Goal: Task Accomplishment & Management: Manage account settings

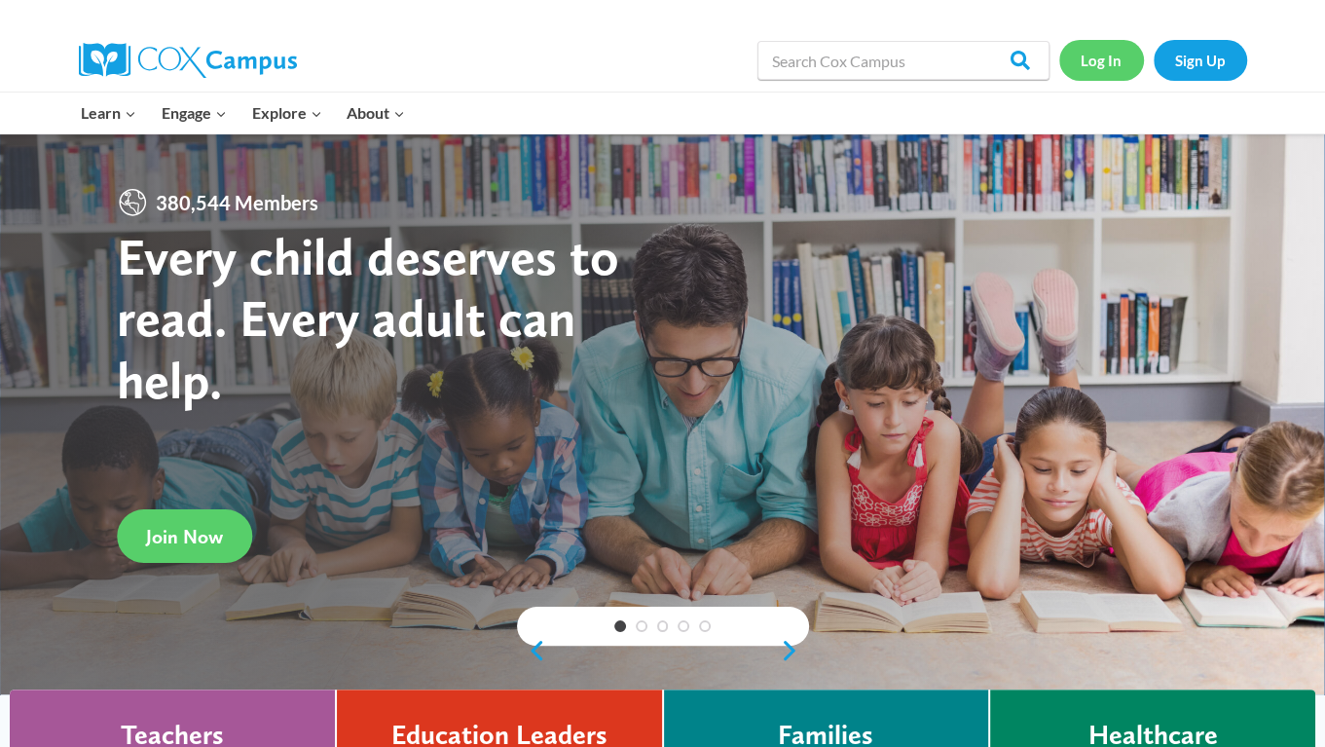
click at [1088, 64] on link "Log In" at bounding box center [1101, 60] width 85 height 40
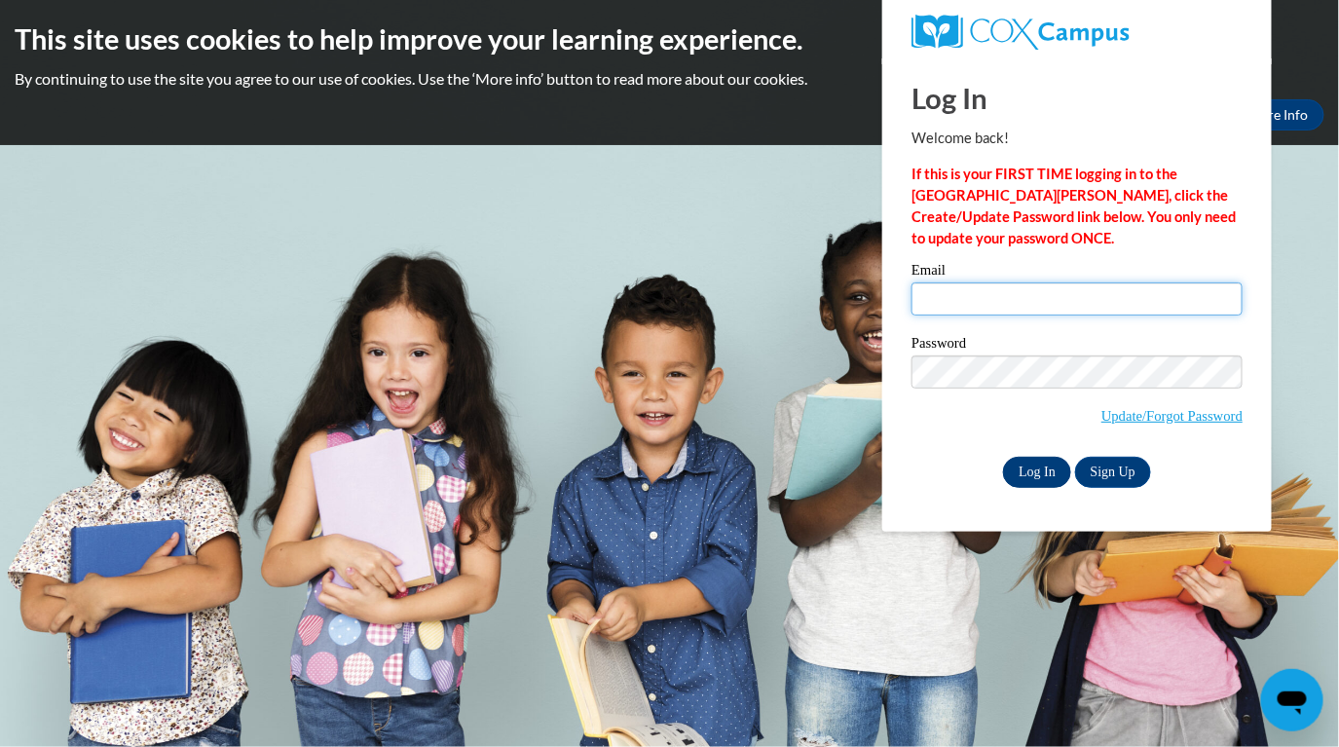
type input "greesonkarli@gmail.com"
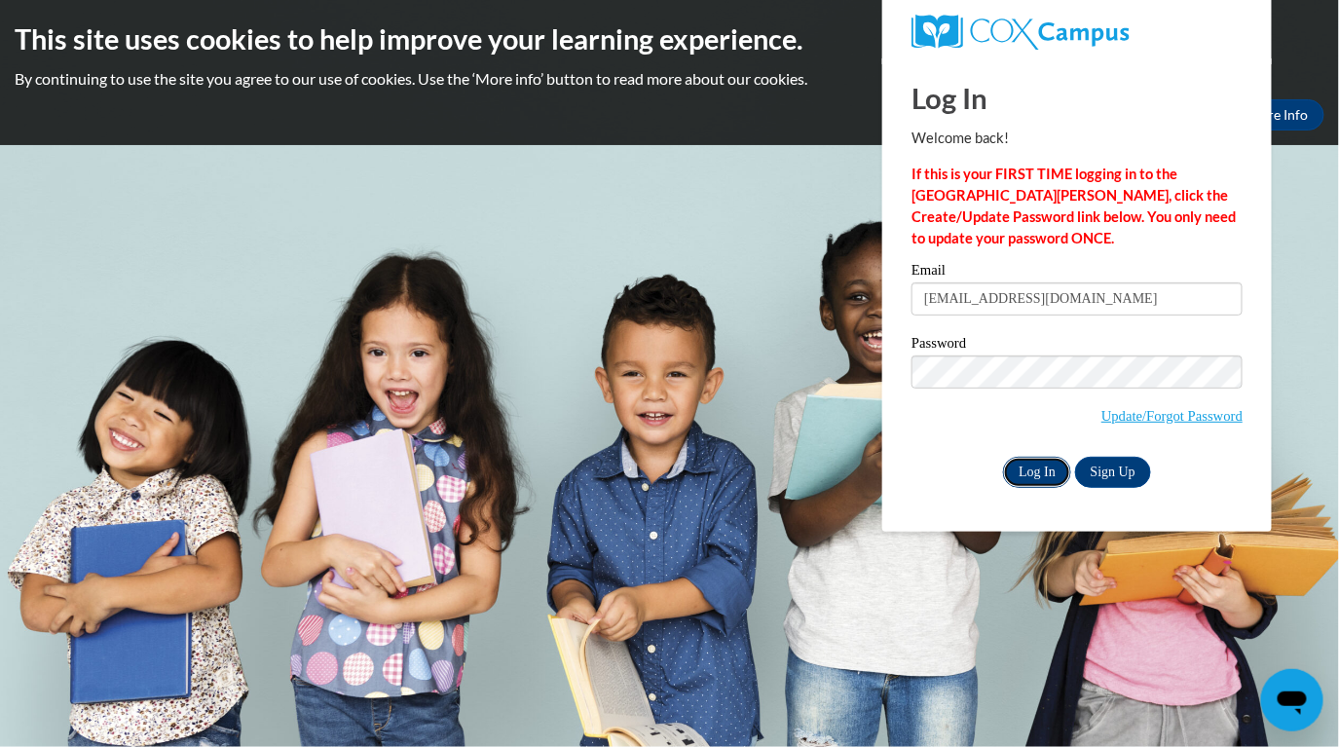
click at [1031, 461] on input "Log In" at bounding box center [1037, 472] width 68 height 31
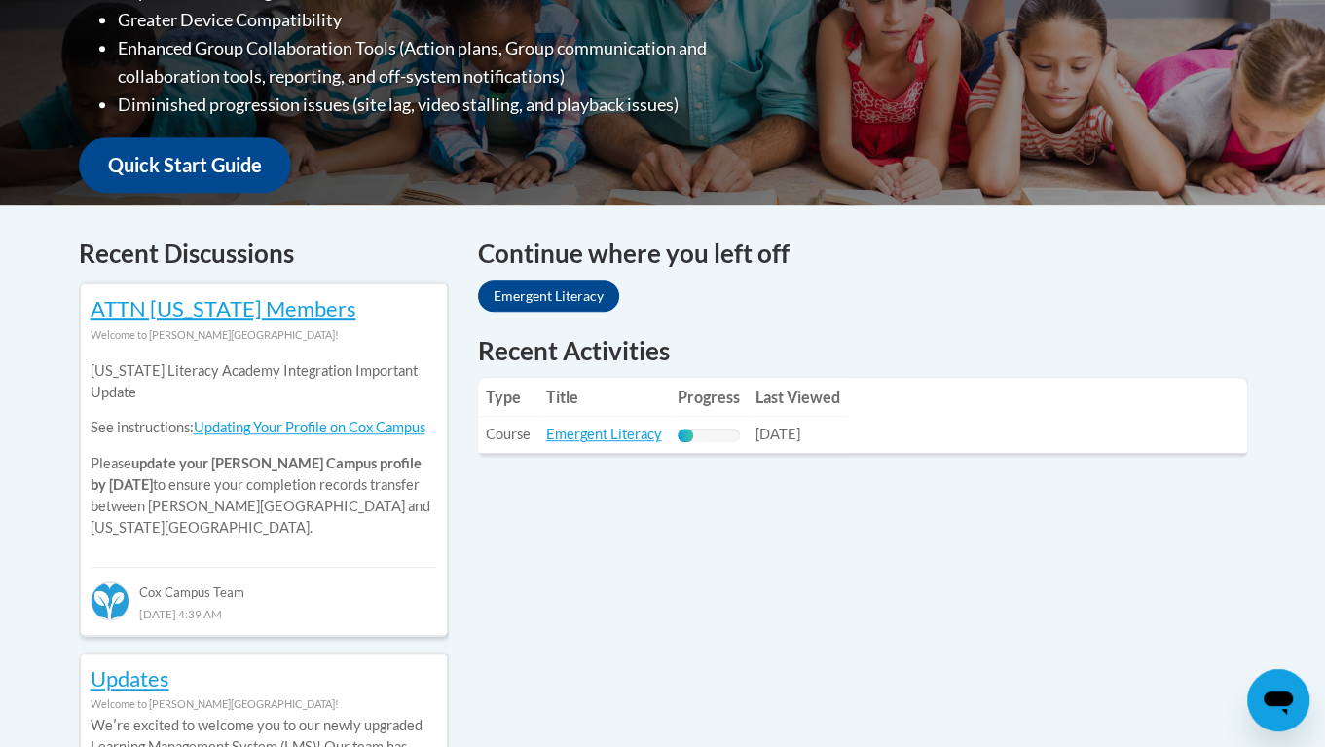
scroll to position [631, 0]
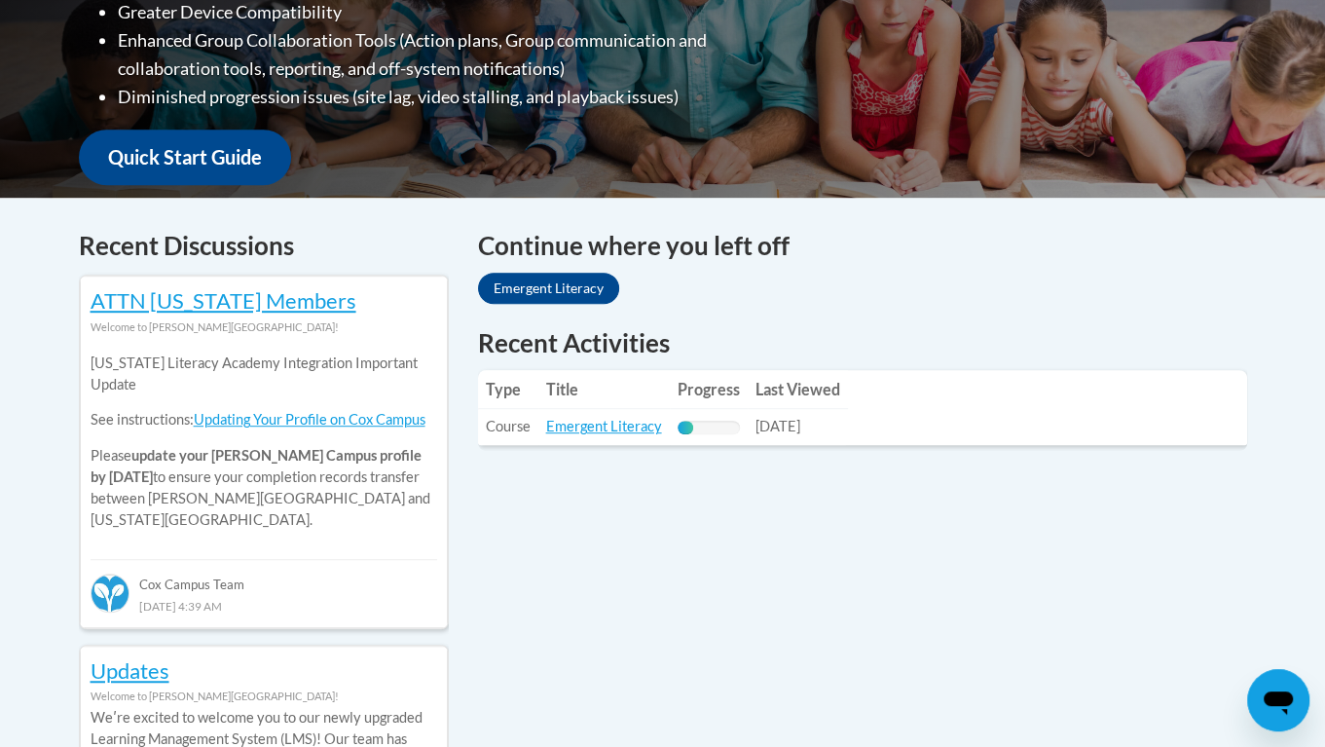
click at [1061, 399] on table "Type Title Progress Last Viewed Type: Course Title: Emergent Literacy Progress:…" at bounding box center [862, 407] width 769 height 75
click at [574, 458] on div "Recent Activities Type Title Progress Last Viewed Type: Course Title: Emergent …" at bounding box center [862, 400] width 798 height 151
click at [625, 421] on link "Emergent Literacy" at bounding box center [604, 426] width 116 height 17
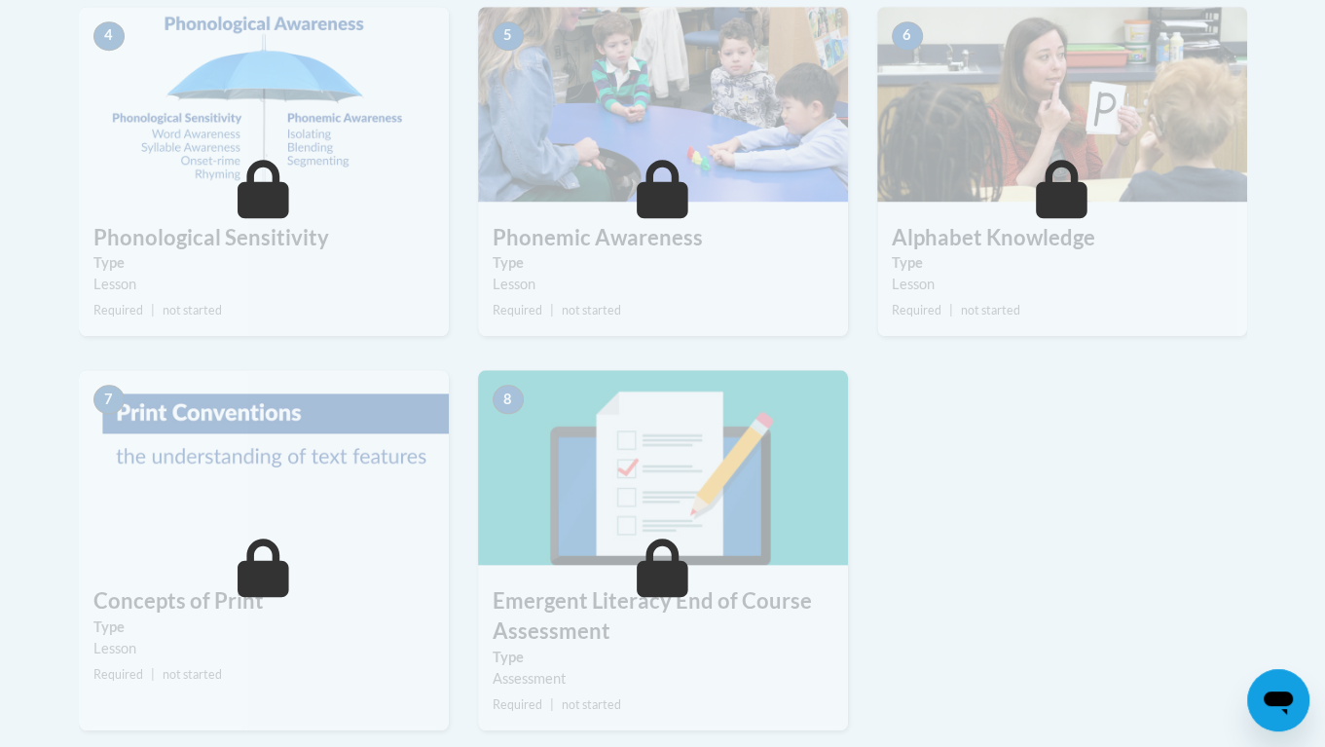
scroll to position [1126, 0]
